Goal: Transaction & Acquisition: Book appointment/travel/reservation

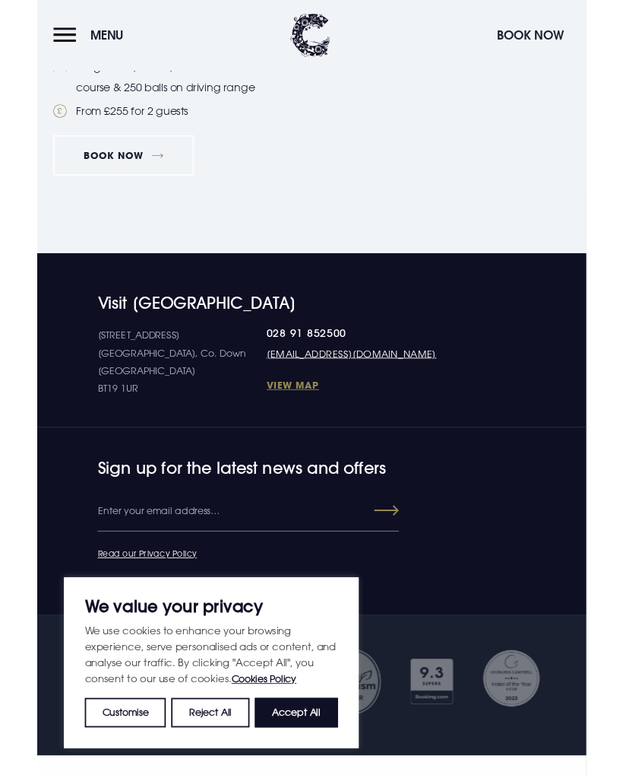
scroll to position [2409, 0]
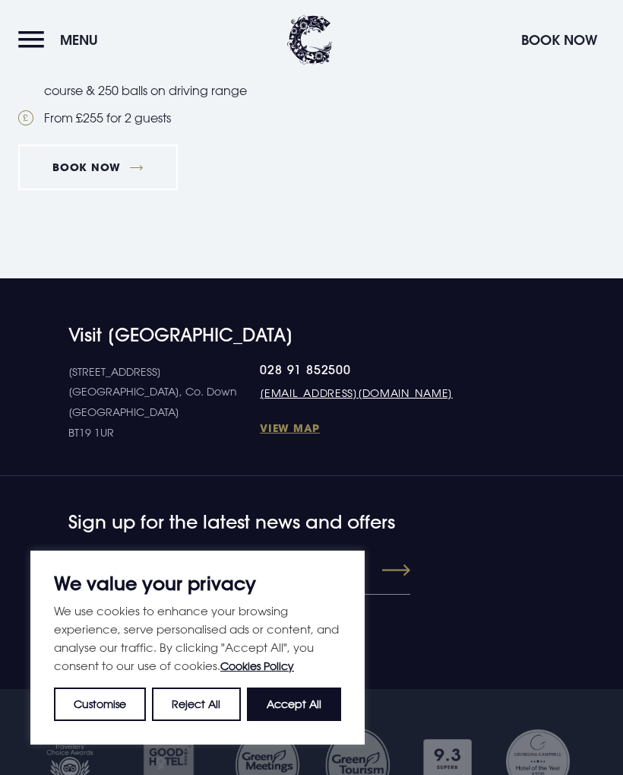
click at [315, 698] on button "Accept All" at bounding box center [294, 703] width 94 height 33
checkbox input "true"
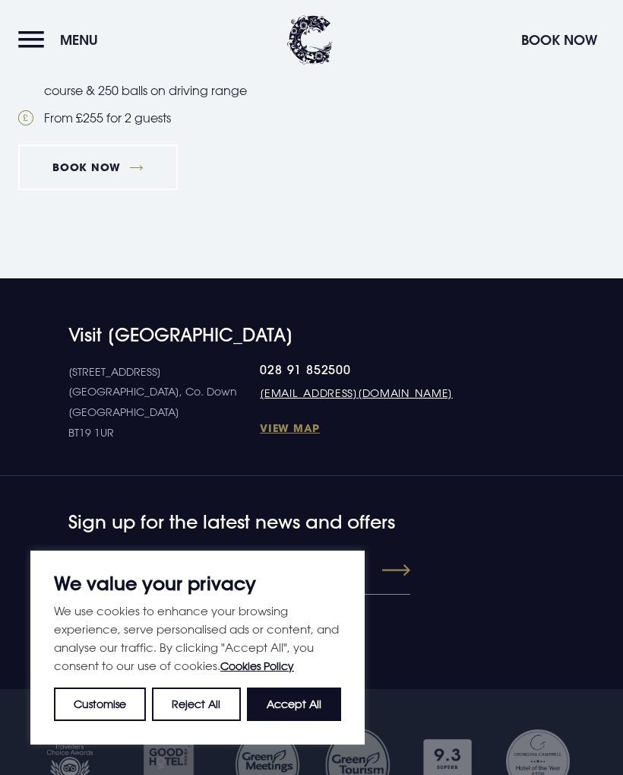
checkbox input "true"
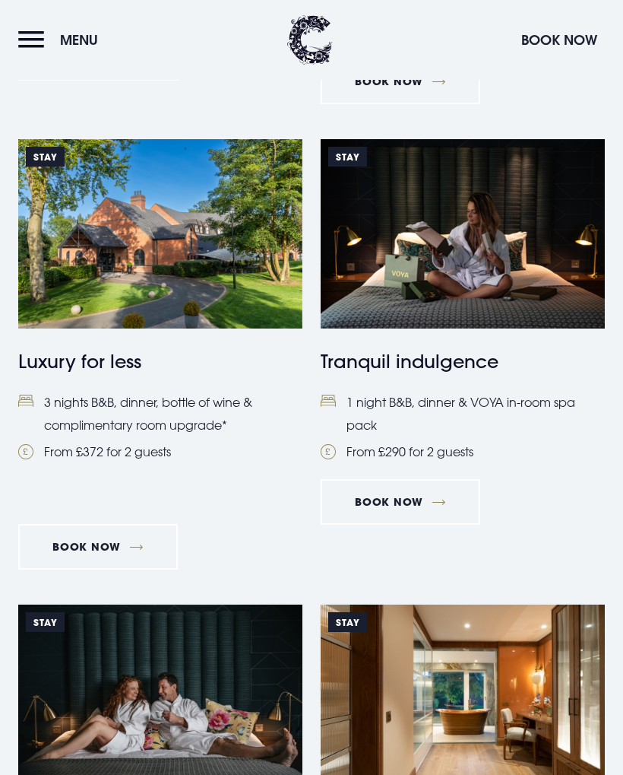
scroll to position [767, 0]
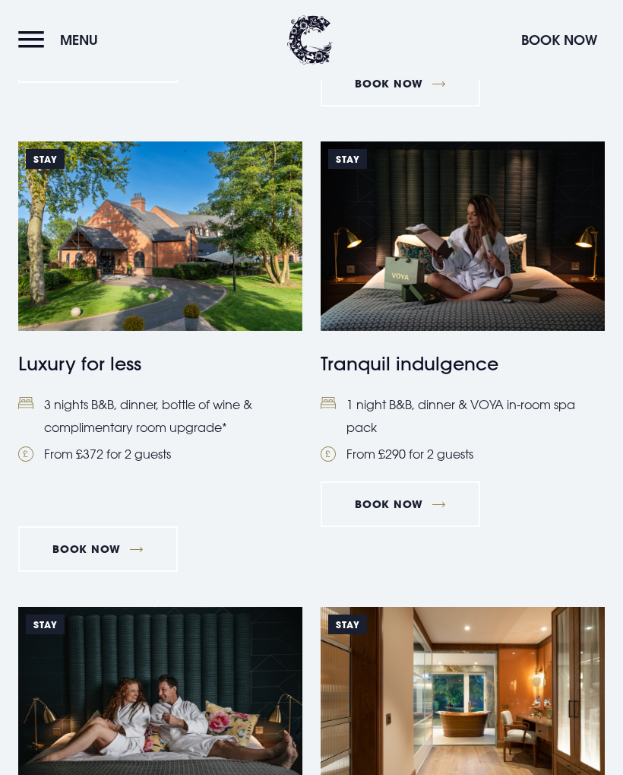
click at [138, 535] on link "Book Now" at bounding box center [98, 549] width 160 height 46
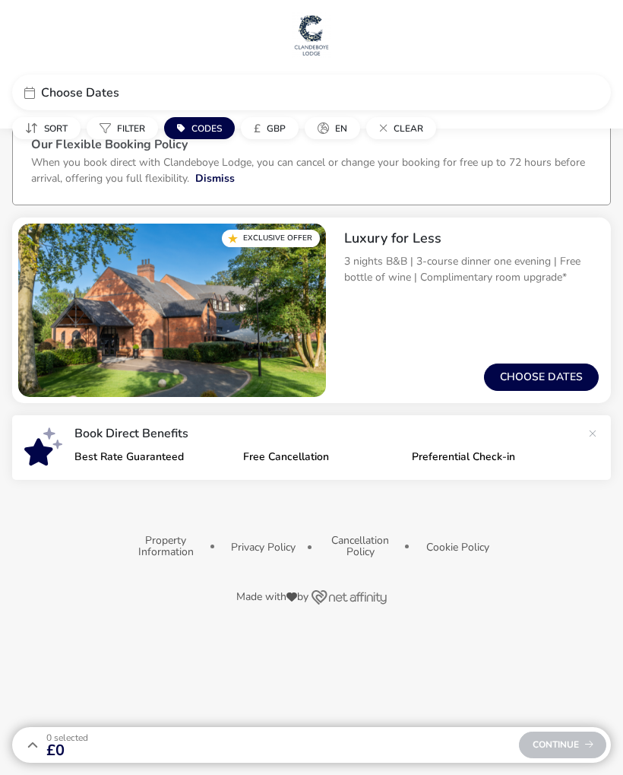
click at [558, 366] on button "Choose dates" at bounding box center [541, 376] width 115 height 27
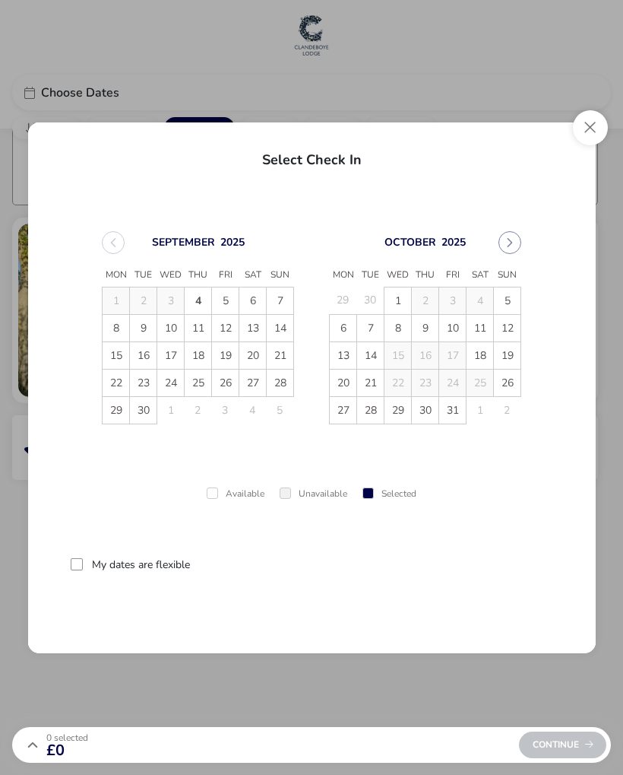
click at [597, 126] on button "Close" at bounding box center [590, 127] width 35 height 35
